Goal: Task Accomplishment & Management: Manage account settings

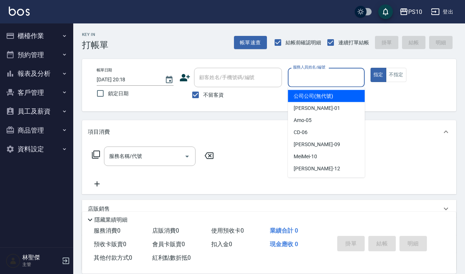
click at [302, 82] on input "服務人員姓名/編號" at bounding box center [326, 77] width 70 height 13
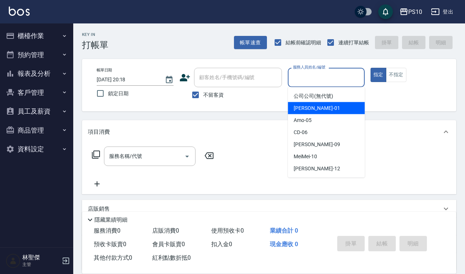
click at [314, 109] on div "[PERSON_NAME] -01" at bounding box center [326, 108] width 77 height 12
type input "[PERSON_NAME]-01"
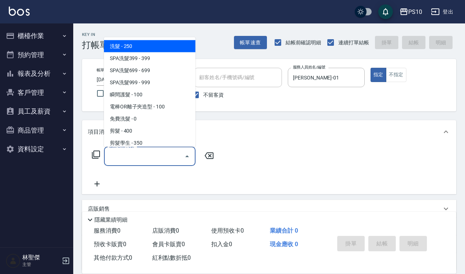
click at [158, 151] on input "服務名稱/代號" at bounding box center [144, 156] width 74 height 13
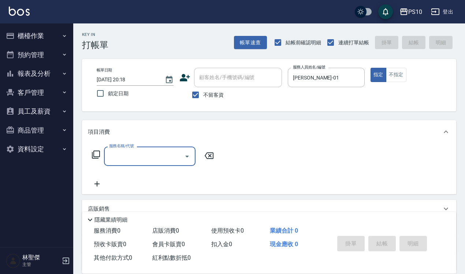
click at [160, 159] on input "服務名稱/代號" at bounding box center [144, 156] width 74 height 13
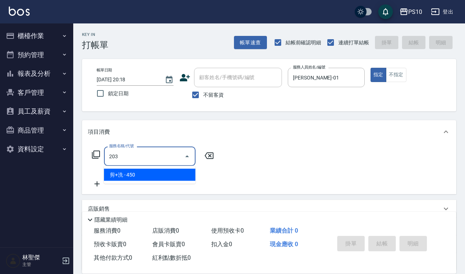
type input "剪+洗(203)"
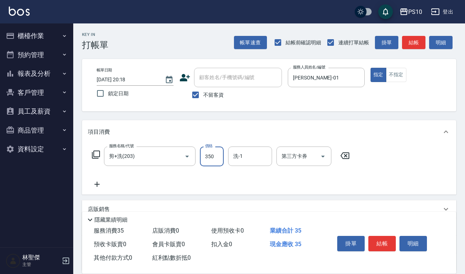
type input "350"
click at [396, 82] on button "不指定" at bounding box center [396, 75] width 21 height 14
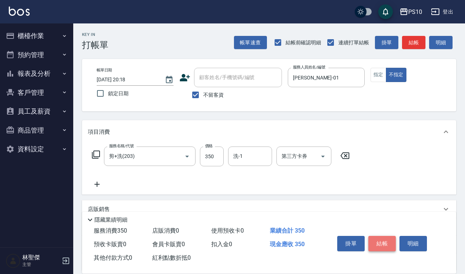
click at [384, 239] on button "結帳" at bounding box center [382, 243] width 27 height 15
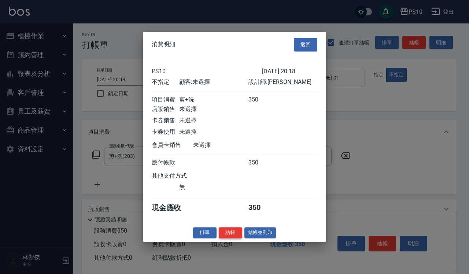
click at [235, 238] on button "結帳" at bounding box center [230, 232] width 23 height 11
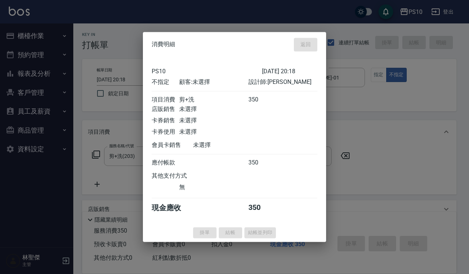
type input "[DATE] 20:19"
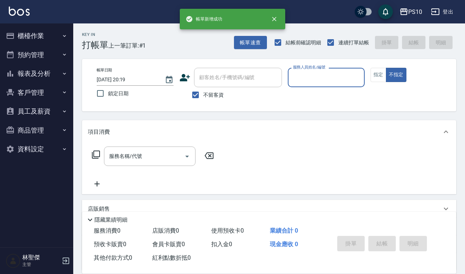
click at [319, 79] on input "服務人員姓名/編號" at bounding box center [326, 77] width 70 height 13
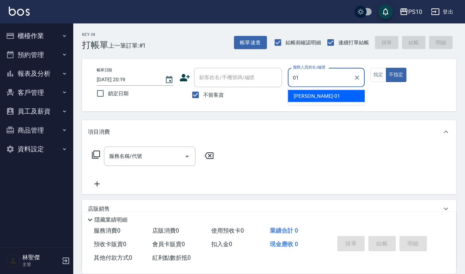
type input "[PERSON_NAME]-01"
type button "false"
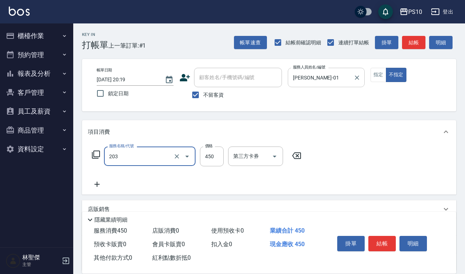
type input "剪+洗(203)"
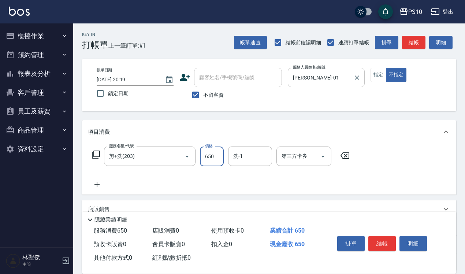
type input "650"
click at [375, 76] on button "指定" at bounding box center [379, 75] width 16 height 14
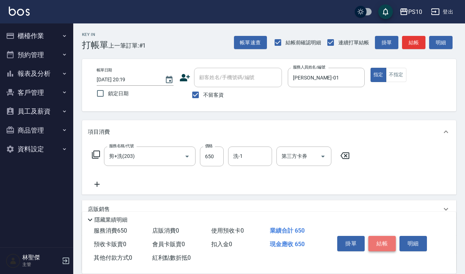
click at [380, 236] on button "結帳" at bounding box center [382, 243] width 27 height 15
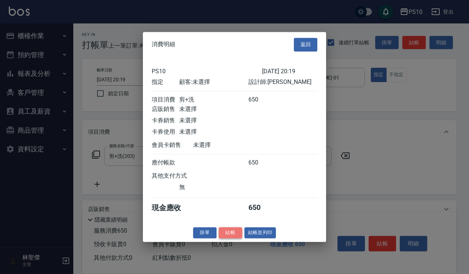
click at [235, 236] on button "結帳" at bounding box center [230, 232] width 23 height 11
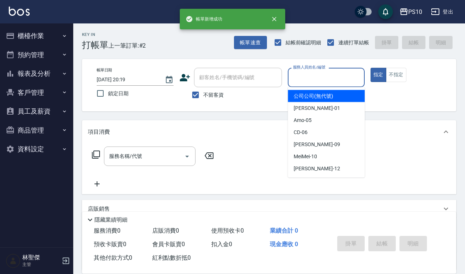
click at [353, 82] on input "服務人員姓名/編號" at bounding box center [326, 77] width 70 height 13
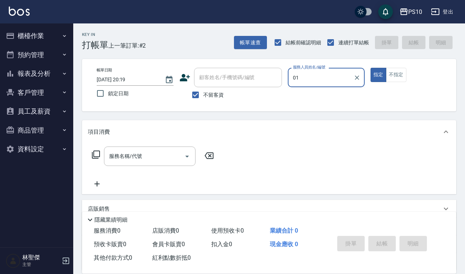
type input "[PERSON_NAME]-01"
type button "true"
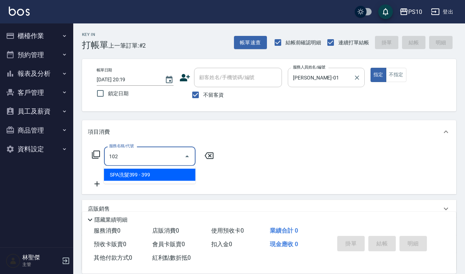
type input "SPA洗髮399(102)"
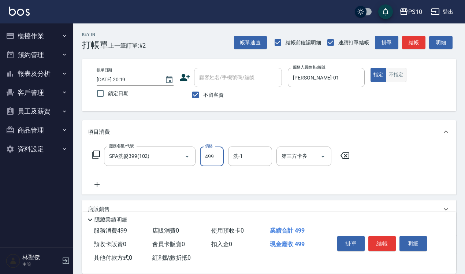
type input "499"
click at [398, 74] on button "不指定" at bounding box center [396, 75] width 21 height 14
click at [387, 239] on button "結帳" at bounding box center [382, 243] width 27 height 15
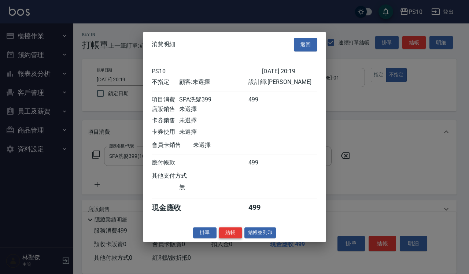
click at [231, 236] on button "結帳" at bounding box center [230, 232] width 23 height 11
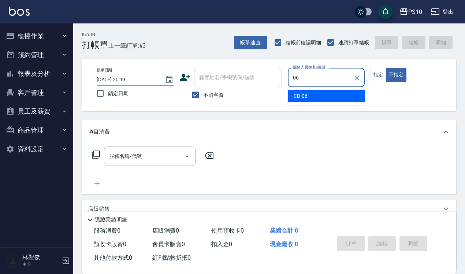
type input "CD-06"
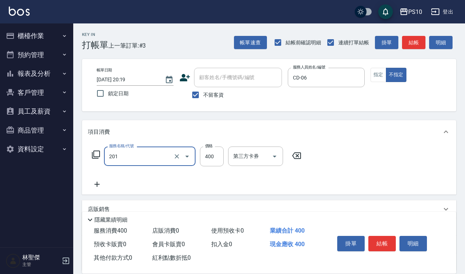
type input "剪髮(201)"
type input "300"
click at [377, 238] on button "結帳" at bounding box center [382, 243] width 27 height 15
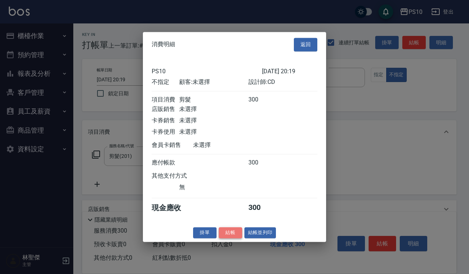
click at [230, 238] on button "結帳" at bounding box center [230, 232] width 23 height 11
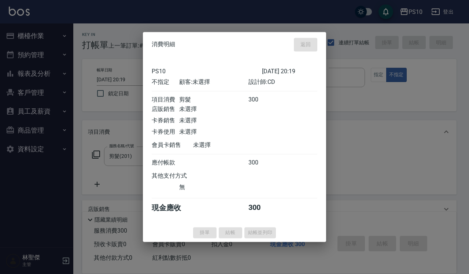
type input "[DATE] 20:20"
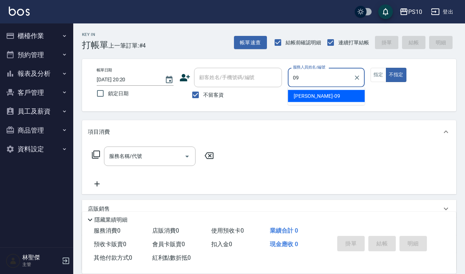
type input "[PERSON_NAME]-09"
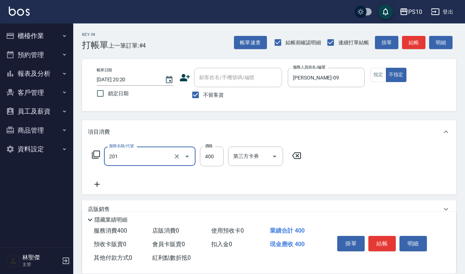
type input "剪髮(201)"
click at [376, 74] on button "指定" at bounding box center [379, 75] width 16 height 14
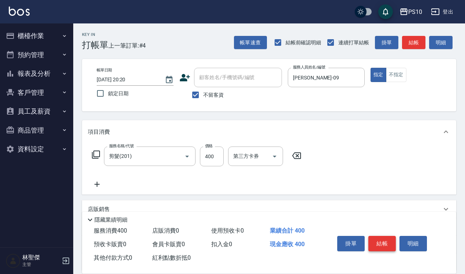
click at [381, 236] on button "結帳" at bounding box center [382, 243] width 27 height 15
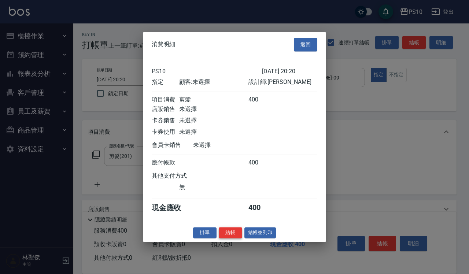
click at [235, 239] on button "結帳" at bounding box center [230, 232] width 23 height 11
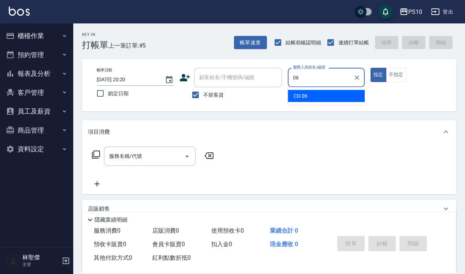
type input "CD-06"
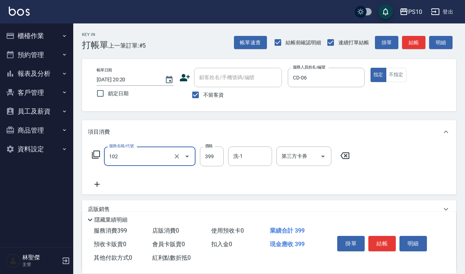
type input "SPA洗髮399(102)"
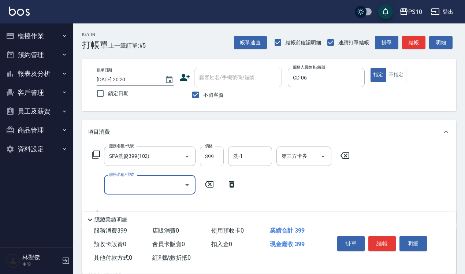
click at [215, 156] on input "399" at bounding box center [212, 157] width 24 height 20
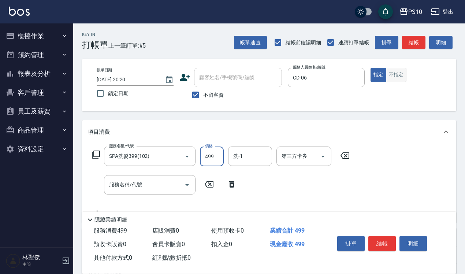
type input "499"
click at [392, 81] on button "不指定" at bounding box center [396, 75] width 21 height 14
click at [380, 241] on button "結帳" at bounding box center [382, 243] width 27 height 15
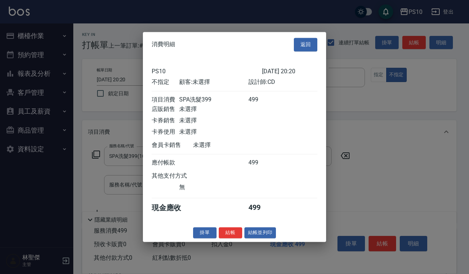
click at [236, 239] on button "結帳" at bounding box center [230, 232] width 23 height 11
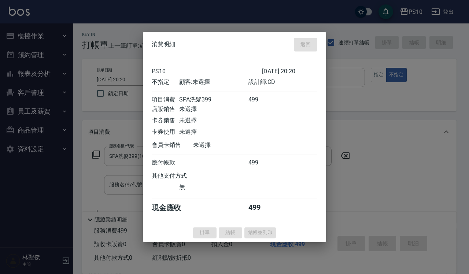
type input "[DATE] 20:21"
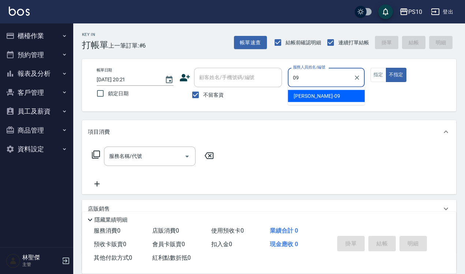
type input "[PERSON_NAME]-09"
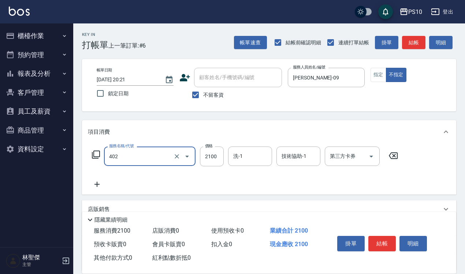
type input "染髮中髮(402)"
type input "2080"
click at [383, 71] on button "指定" at bounding box center [379, 75] width 16 height 14
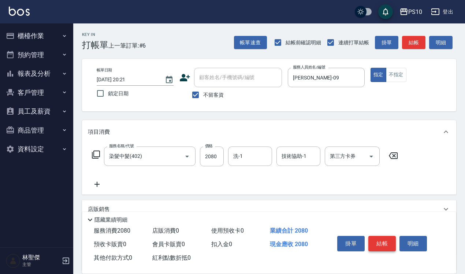
click at [383, 247] on button "結帳" at bounding box center [382, 243] width 27 height 15
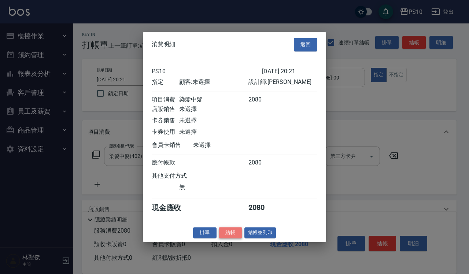
click at [235, 237] on button "結帳" at bounding box center [230, 232] width 23 height 11
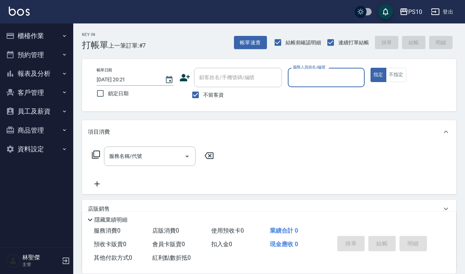
click at [44, 70] on button "報表及分析" at bounding box center [36, 73] width 67 height 19
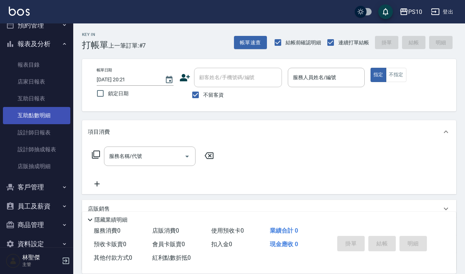
scroll to position [44, 0]
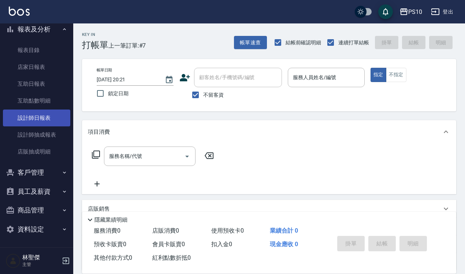
click at [48, 117] on link "設計師日報表" at bounding box center [36, 118] width 67 height 17
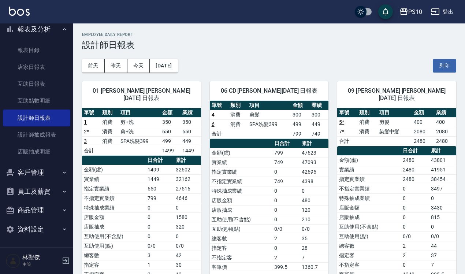
scroll to position [46, 0]
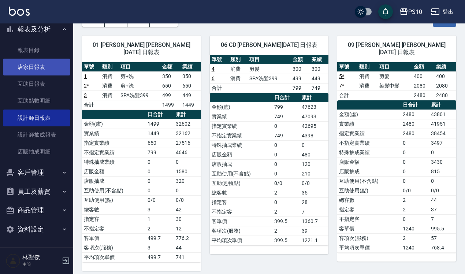
click at [41, 67] on link "店家日報表" at bounding box center [36, 67] width 67 height 17
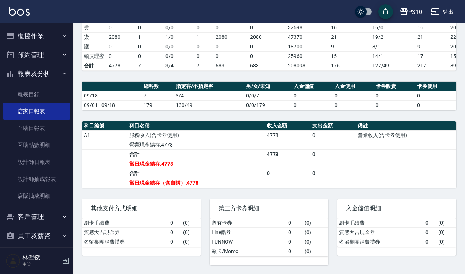
click at [46, 37] on button "櫃檯作業" at bounding box center [36, 35] width 67 height 19
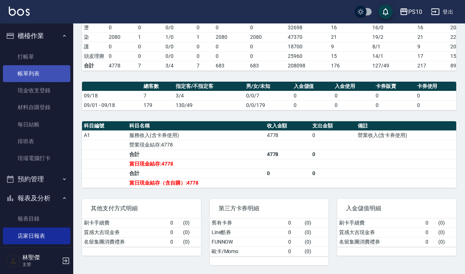
click at [56, 72] on link "帳單列表" at bounding box center [36, 73] width 67 height 17
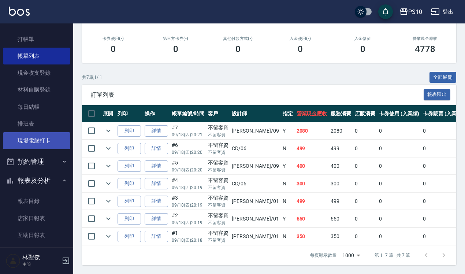
scroll to position [46, 0]
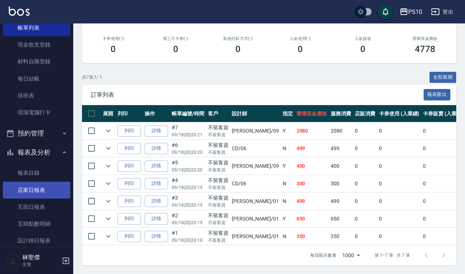
click at [43, 191] on link "店家日報表" at bounding box center [36, 190] width 67 height 17
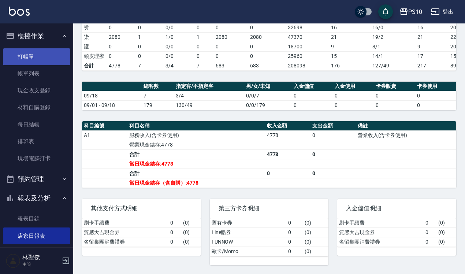
click at [47, 61] on link "打帳單" at bounding box center [36, 56] width 67 height 17
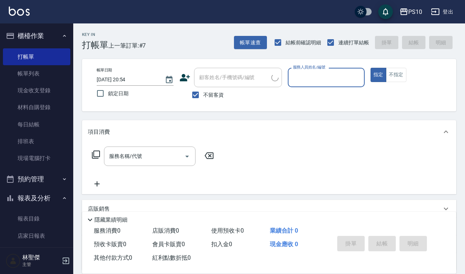
click at [318, 74] on input "服務人員姓名/編號" at bounding box center [326, 77] width 70 height 13
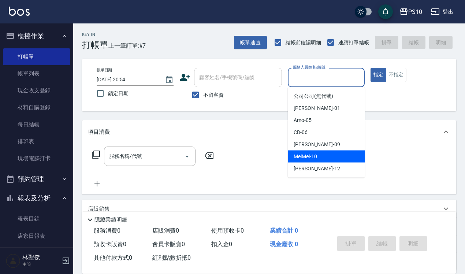
click at [316, 159] on span "MeiMei -10" at bounding box center [305, 157] width 23 height 8
type input "MeiMei-10"
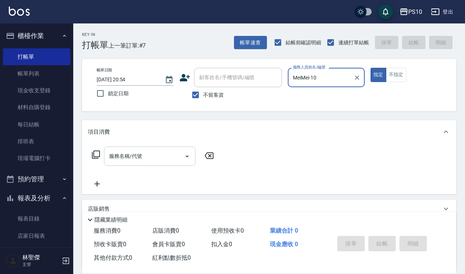
click at [144, 158] on input "服務名稱/代號" at bounding box center [144, 156] width 74 height 13
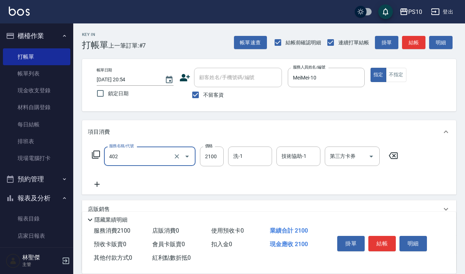
type input "染髮中髮(402)"
type input "3300"
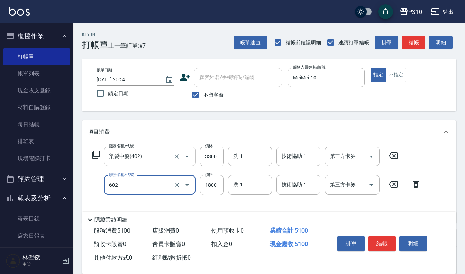
type input "蘆薈髮膜(602)"
type input "900"
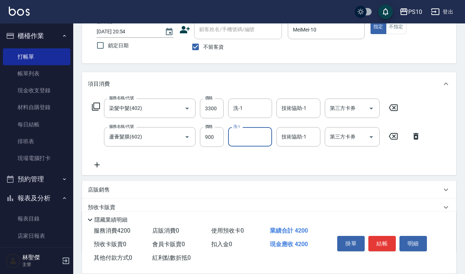
scroll to position [95, 0]
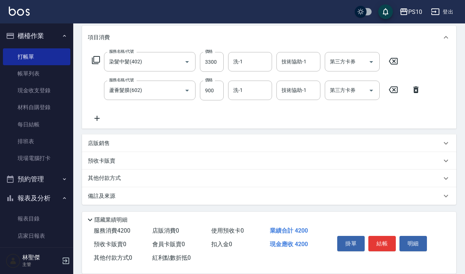
click at [118, 176] on p "其他付款方式" at bounding box center [106, 178] width 37 height 8
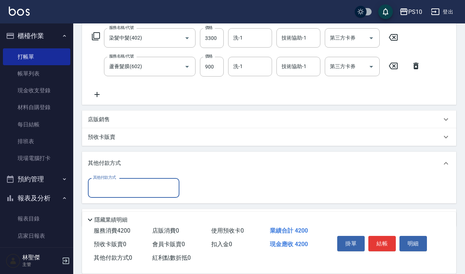
scroll to position [140, 0]
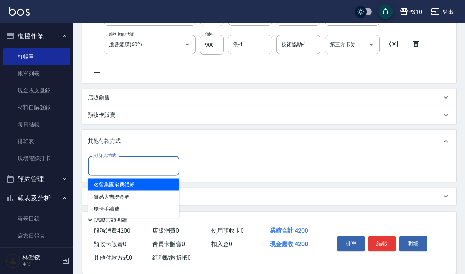
click at [129, 165] on input "其他付款方式" at bounding box center [133, 165] width 85 height 13
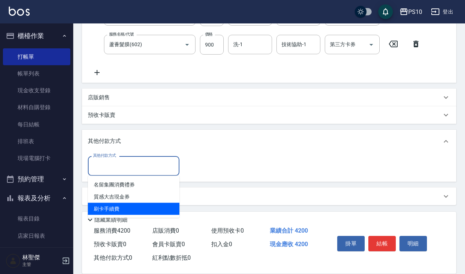
click at [129, 211] on span "刷卡手續費" at bounding box center [134, 209] width 92 height 12
type input "刷卡手續費"
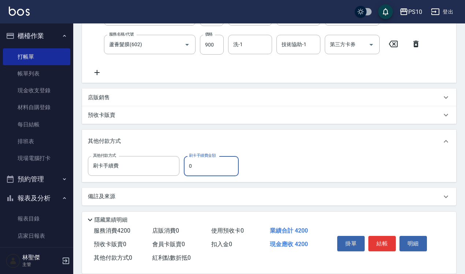
drag, startPoint x: 195, startPoint y: 167, endPoint x: 182, endPoint y: 169, distance: 12.2
click at [182, 169] on div "其他付款方式 刷卡手續費 其他付款方式 刷卡手續費金額 0 刷卡手續費金額" at bounding box center [165, 166] width 155 height 20
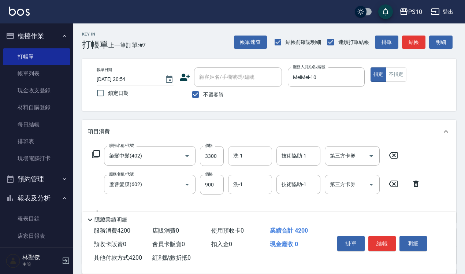
scroll to position [0, 0]
type input "4200"
click at [244, 150] on input "洗-1" at bounding box center [250, 156] width 37 height 13
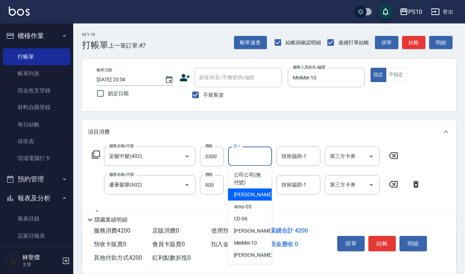
click at [249, 197] on span "[PERSON_NAME] -01" at bounding box center [257, 195] width 46 height 8
type input "[PERSON_NAME]-01"
type input "0"
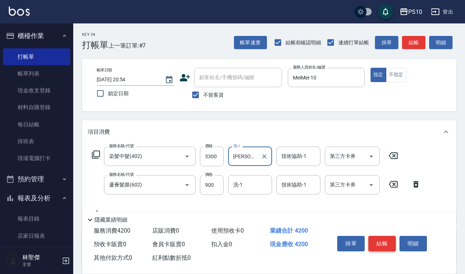
click at [381, 236] on button "結帳" at bounding box center [382, 243] width 27 height 15
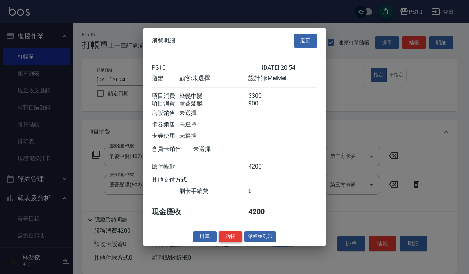
click at [235, 242] on button "結帳" at bounding box center [230, 236] width 23 height 11
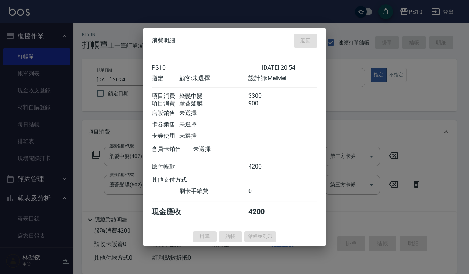
type input "[DATE] 20:55"
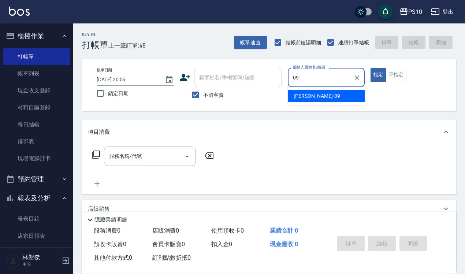
type input "[PERSON_NAME]-09"
type button "true"
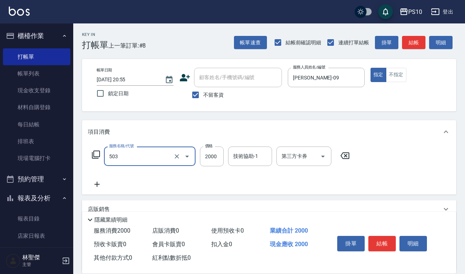
type input "結構式護髮(503)"
type input "2250"
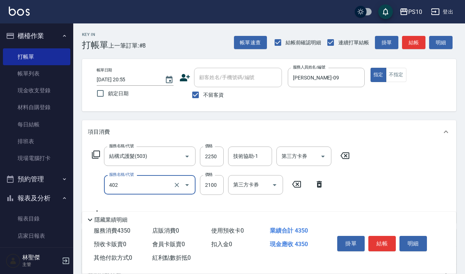
type input "染髮中髮(402)"
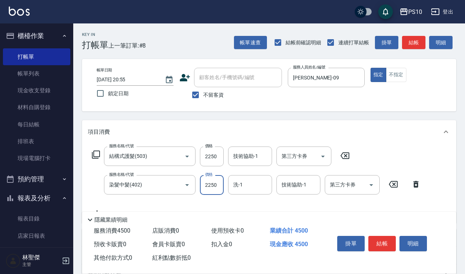
type input "2250"
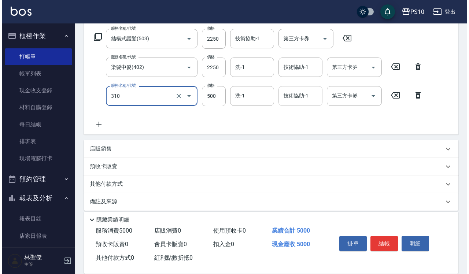
scroll to position [123, 0]
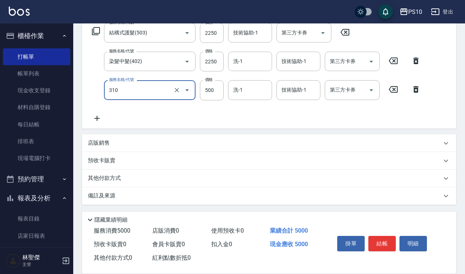
type input "單燙瀏海 (310)"
drag, startPoint x: 375, startPoint y: 232, endPoint x: 381, endPoint y: 235, distance: 6.9
click at [380, 233] on div "掛單 結帳 明細" at bounding box center [383, 244] width 96 height 23
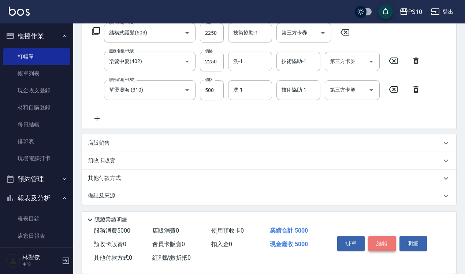
click at [381, 236] on button "結帳" at bounding box center [382, 243] width 27 height 15
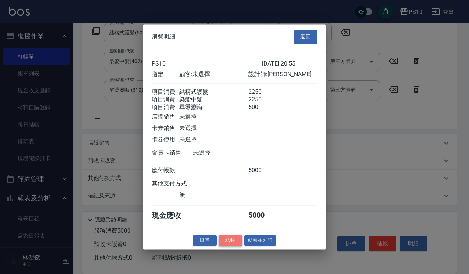
click at [231, 245] on button "結帳" at bounding box center [230, 240] width 23 height 11
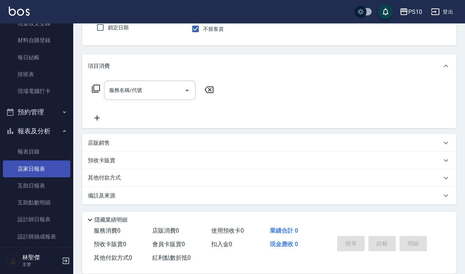
scroll to position [92, 0]
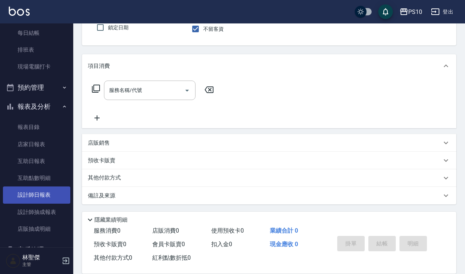
click at [49, 193] on link "設計師日報表" at bounding box center [36, 195] width 67 height 17
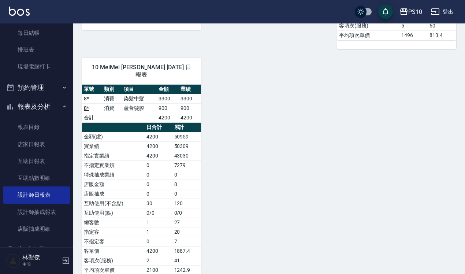
scroll to position [294, 0]
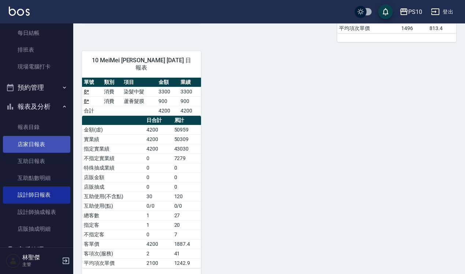
click at [37, 145] on link "店家日報表" at bounding box center [36, 144] width 67 height 17
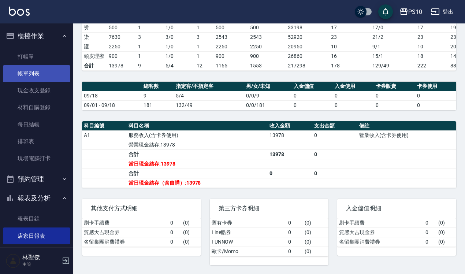
click at [52, 74] on link "帳單列表" at bounding box center [36, 73] width 67 height 17
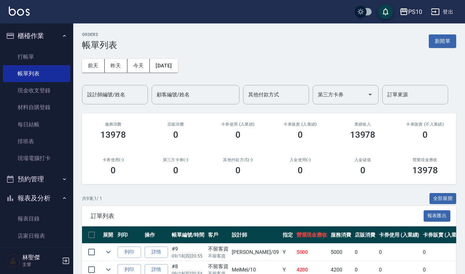
scroll to position [92, 0]
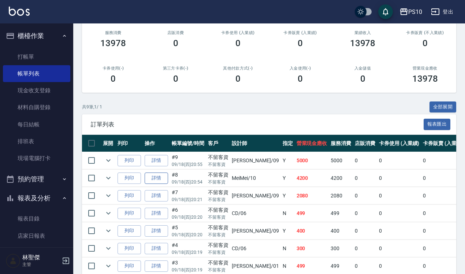
click at [156, 179] on link "詳情" at bounding box center [156, 178] width 23 height 11
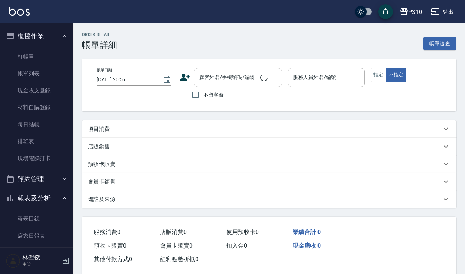
type input "[DATE] 20:54"
checkbox input "true"
type input "MeiMei-10"
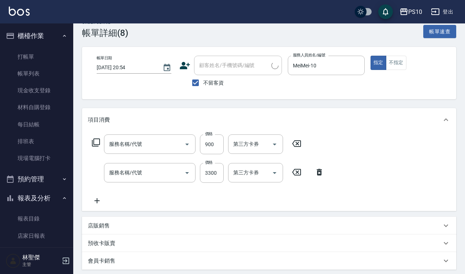
type input "蘆薈髮膜(602)"
type input "染髮中髮(402)"
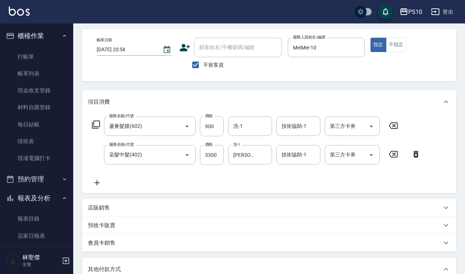
scroll to position [176, 0]
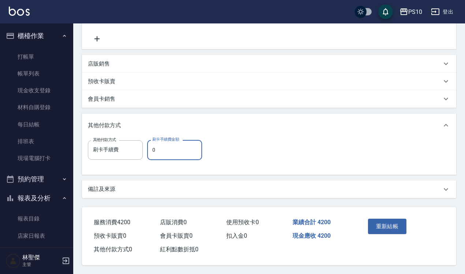
click at [153, 145] on input "0" at bounding box center [174, 150] width 55 height 20
type input "4200"
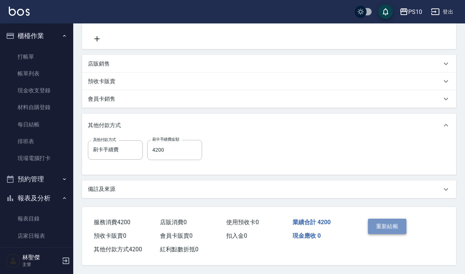
click at [372, 219] on button "重新結帳" at bounding box center [387, 226] width 39 height 15
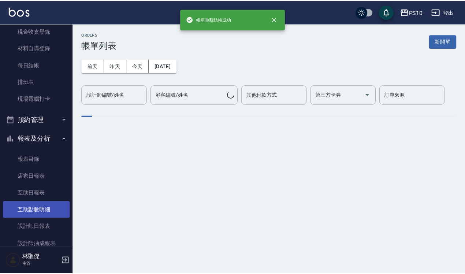
scroll to position [92, 0]
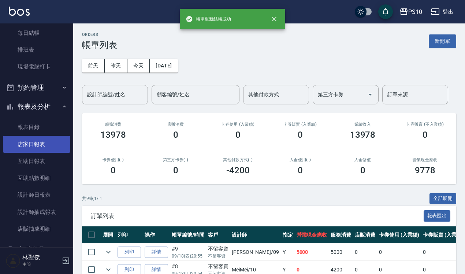
click at [39, 141] on link "店家日報表" at bounding box center [36, 144] width 67 height 17
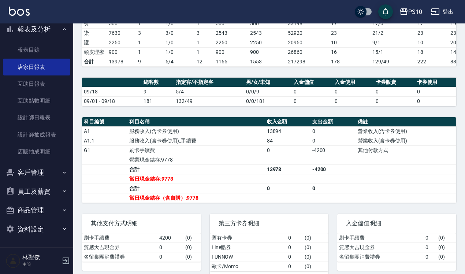
scroll to position [162, 0]
